Goal: Find specific page/section

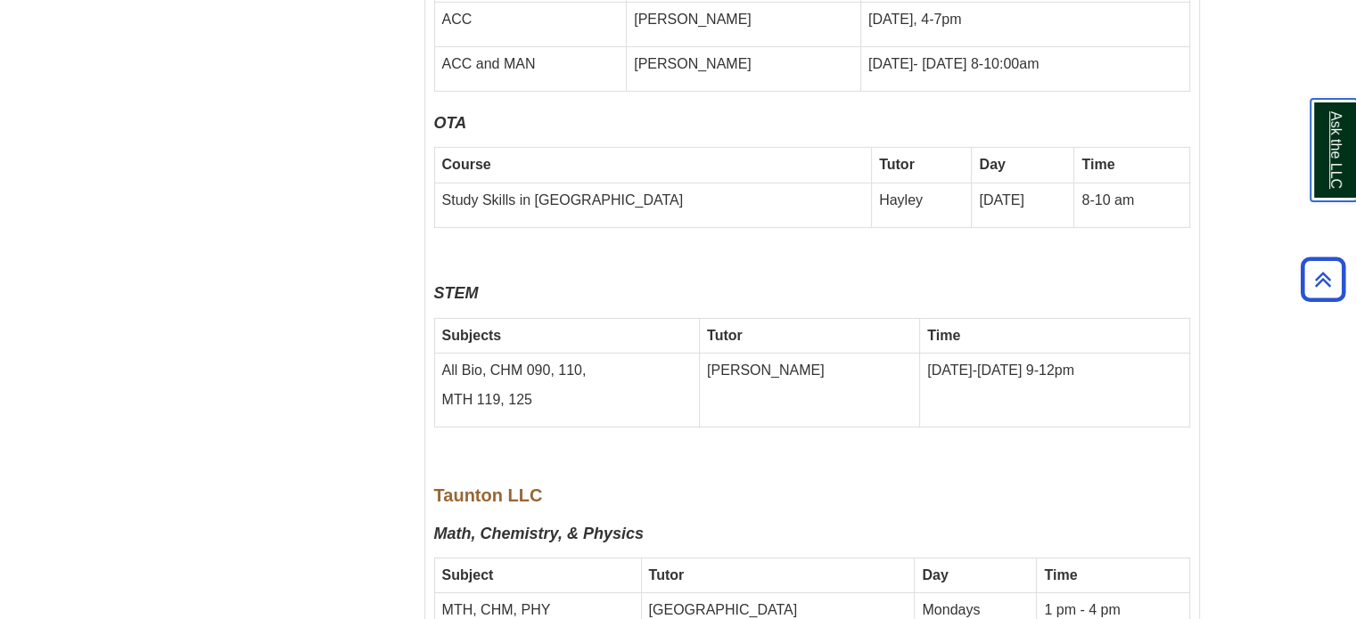
scroll to position [8812, 0]
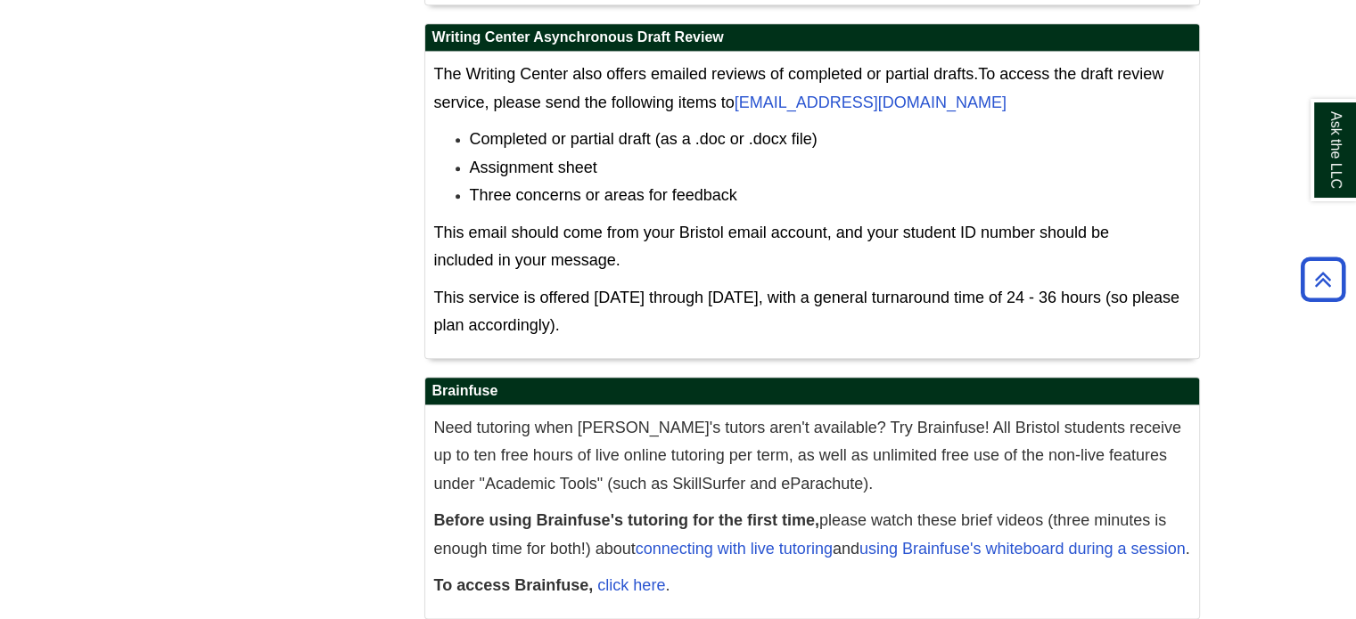
drag, startPoint x: 1151, startPoint y: 602, endPoint x: 1145, endPoint y: 594, distance: 9.5
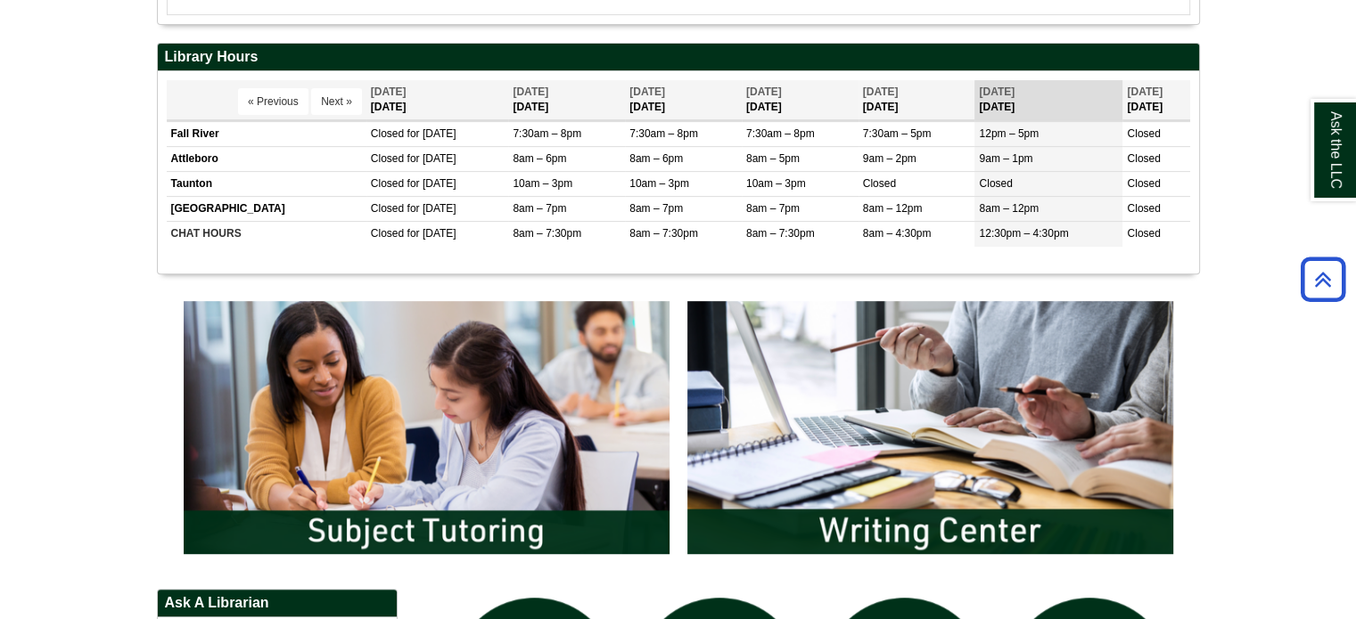
scroll to position [700, 0]
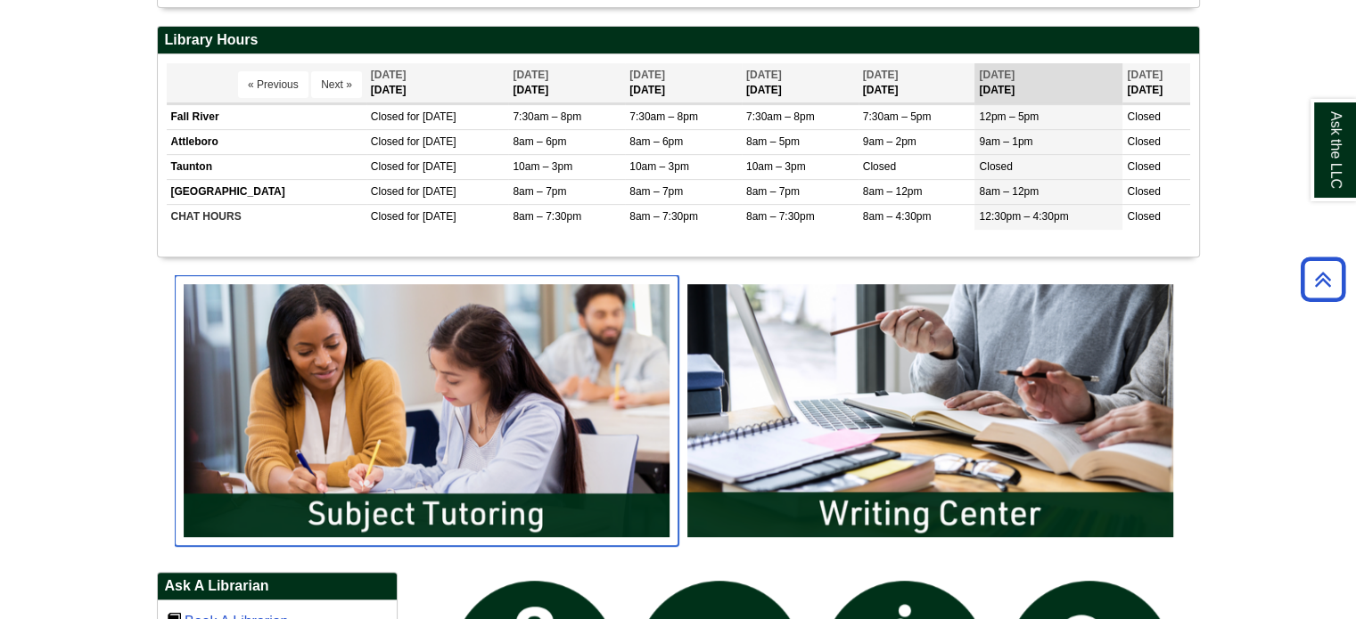
click at [419, 427] on img "slideshow" at bounding box center [427, 410] width 504 height 271
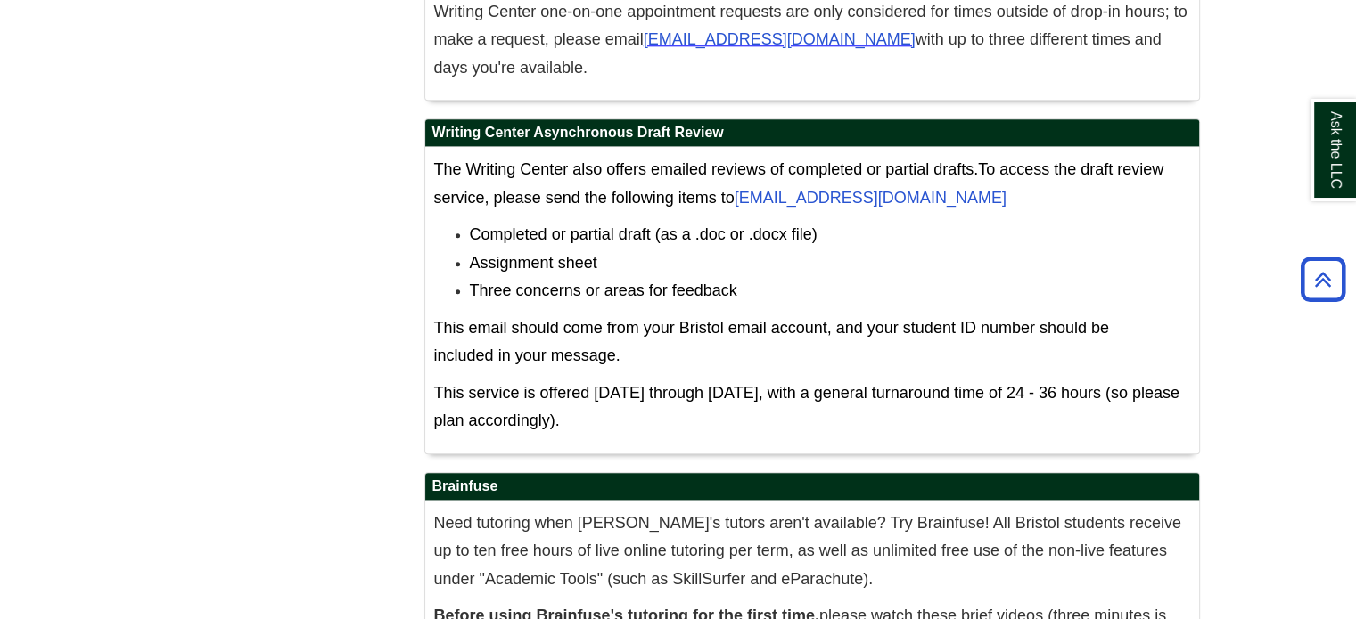
scroll to position [8711, 0]
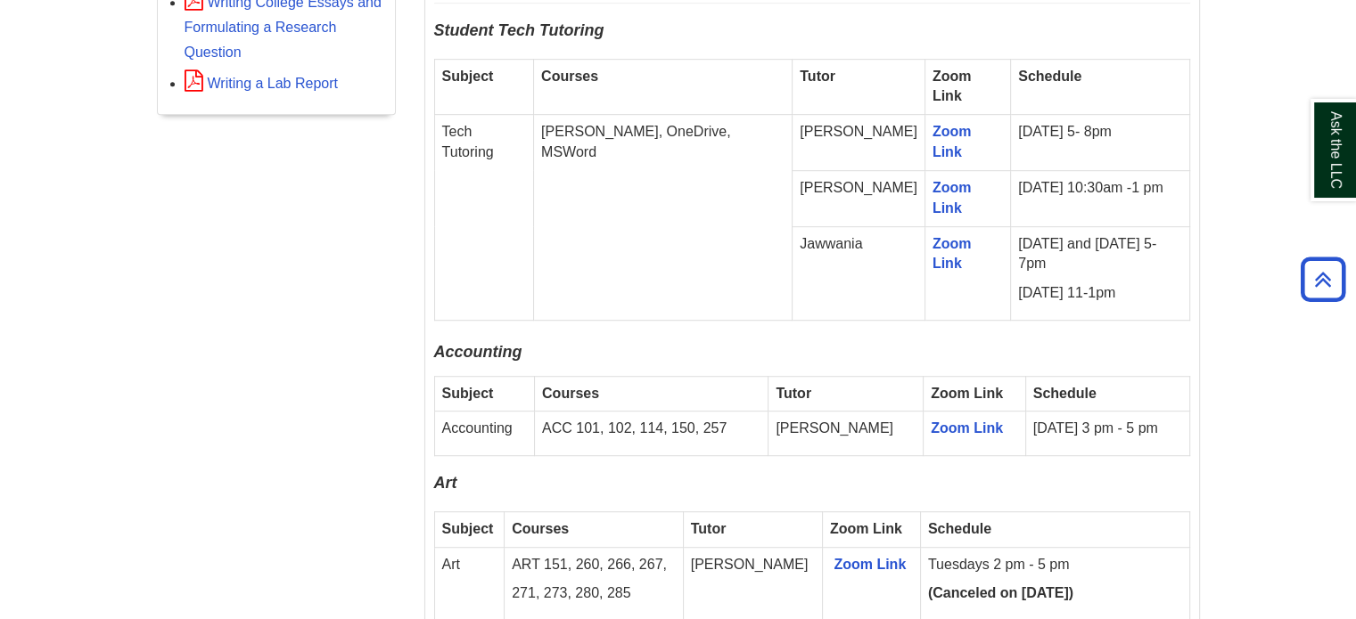
scroll to position [1042, 0]
